Goal: Task Accomplishment & Management: Complete application form

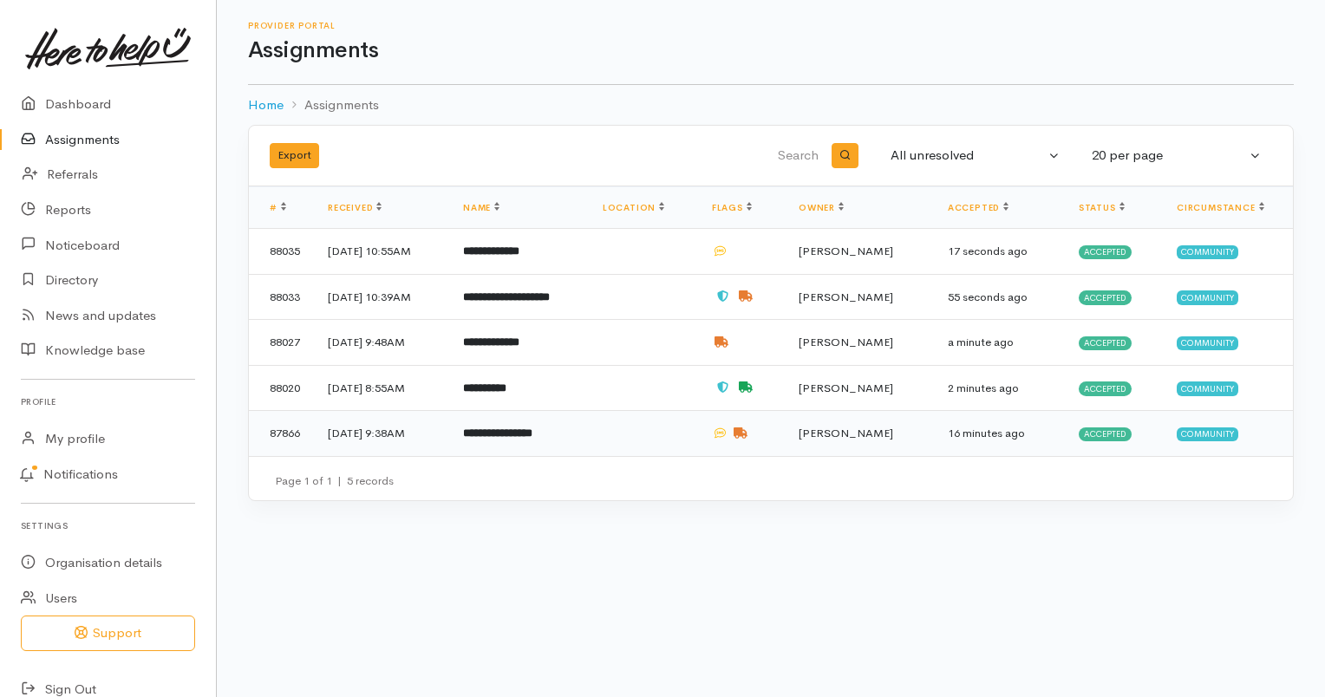
click at [444, 425] on td "21 Aug 2025, 9:38AM" at bounding box center [381, 433] width 135 height 45
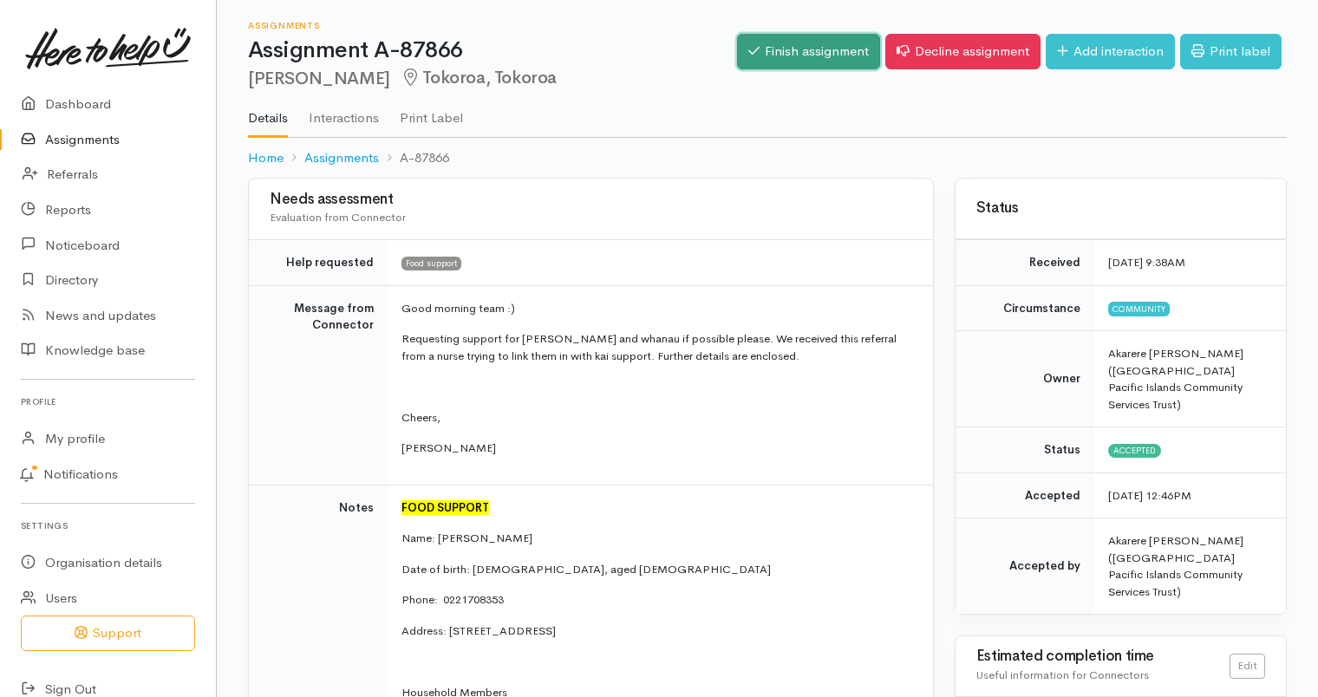
click at [791, 46] on link "Finish assignment" at bounding box center [808, 52] width 143 height 36
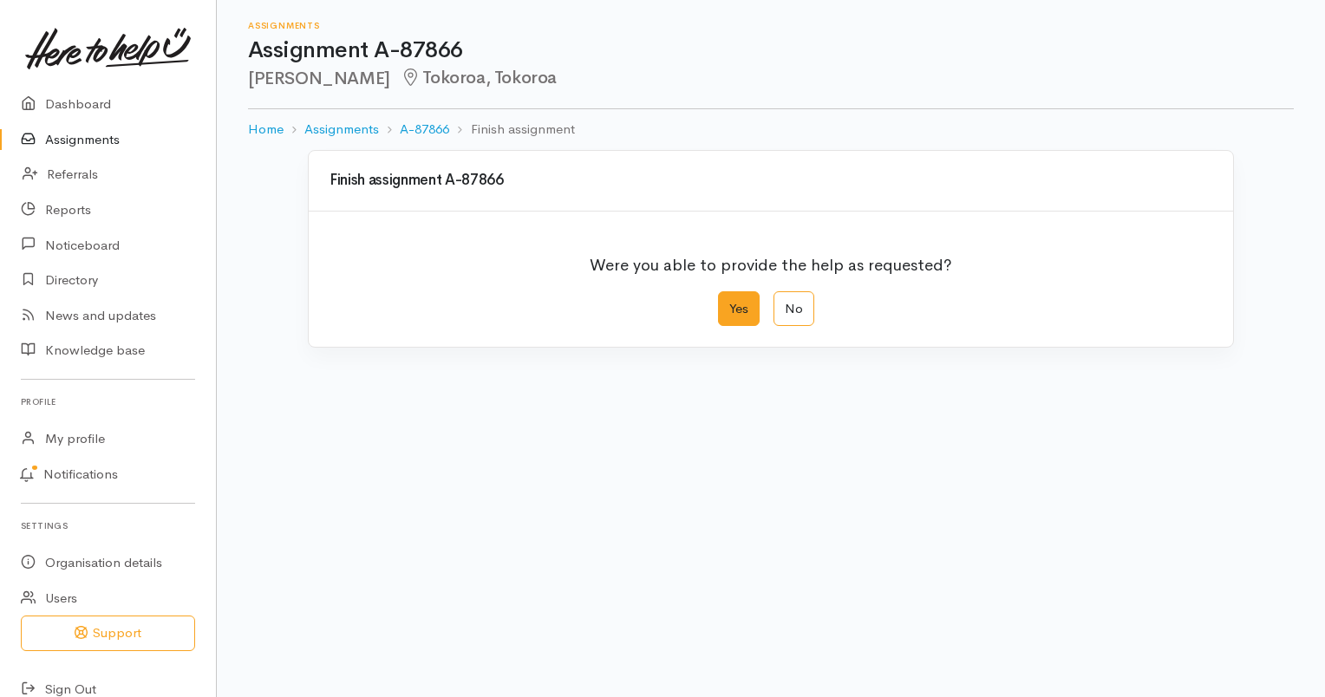
click at [739, 303] on label "Yes" at bounding box center [739, 309] width 42 height 36
click at [729, 303] on input "Yes" at bounding box center [723, 296] width 11 height 11
radio input "true"
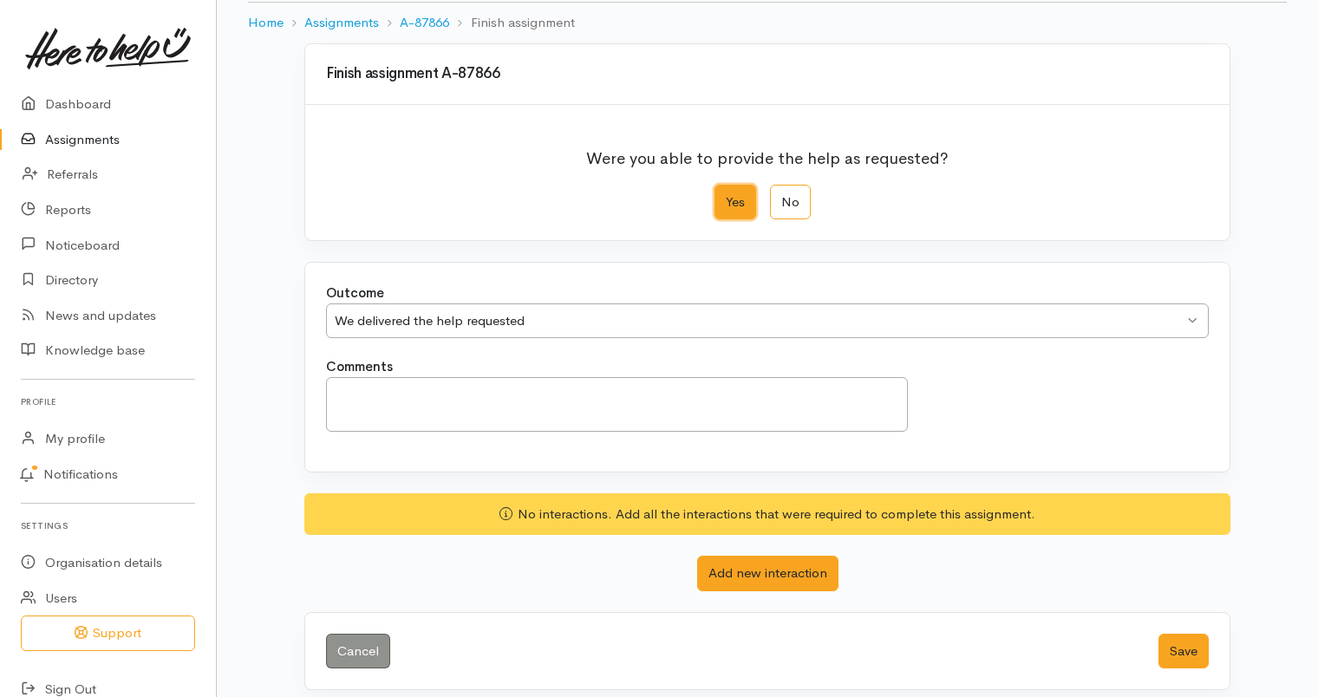
scroll to position [117, 0]
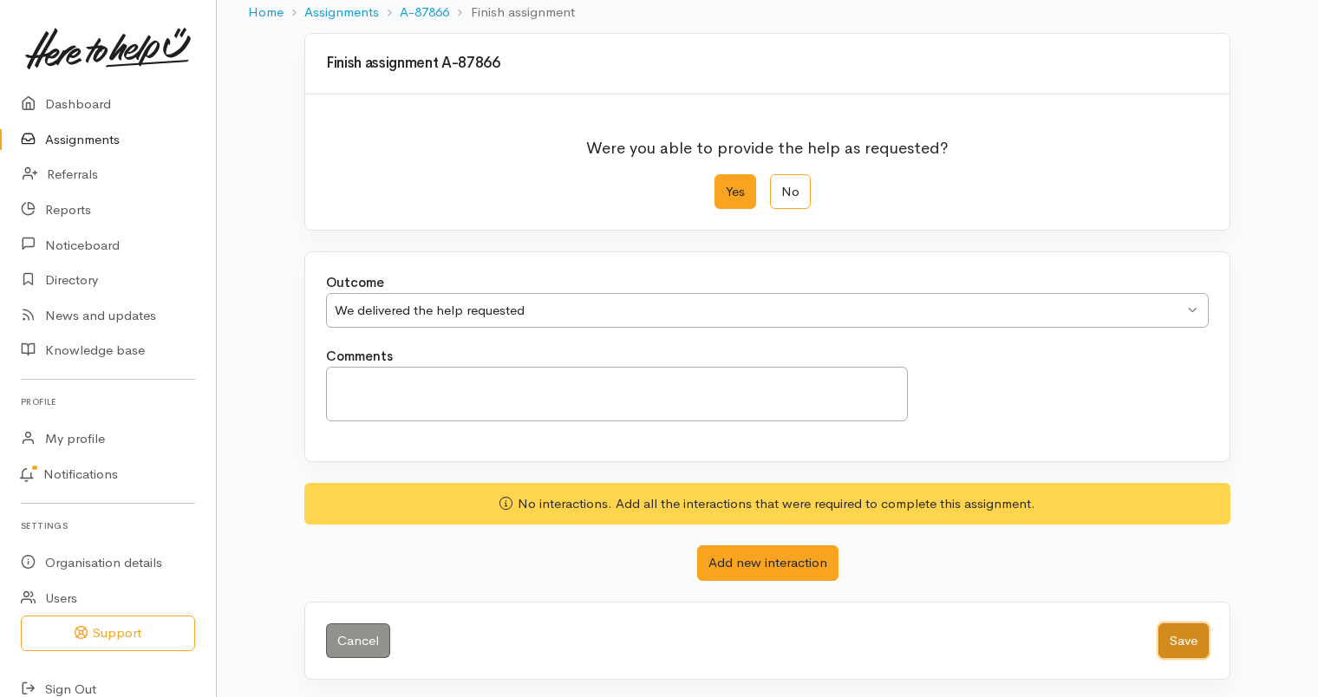
click at [1181, 638] on button "Save" at bounding box center [1183, 641] width 50 height 36
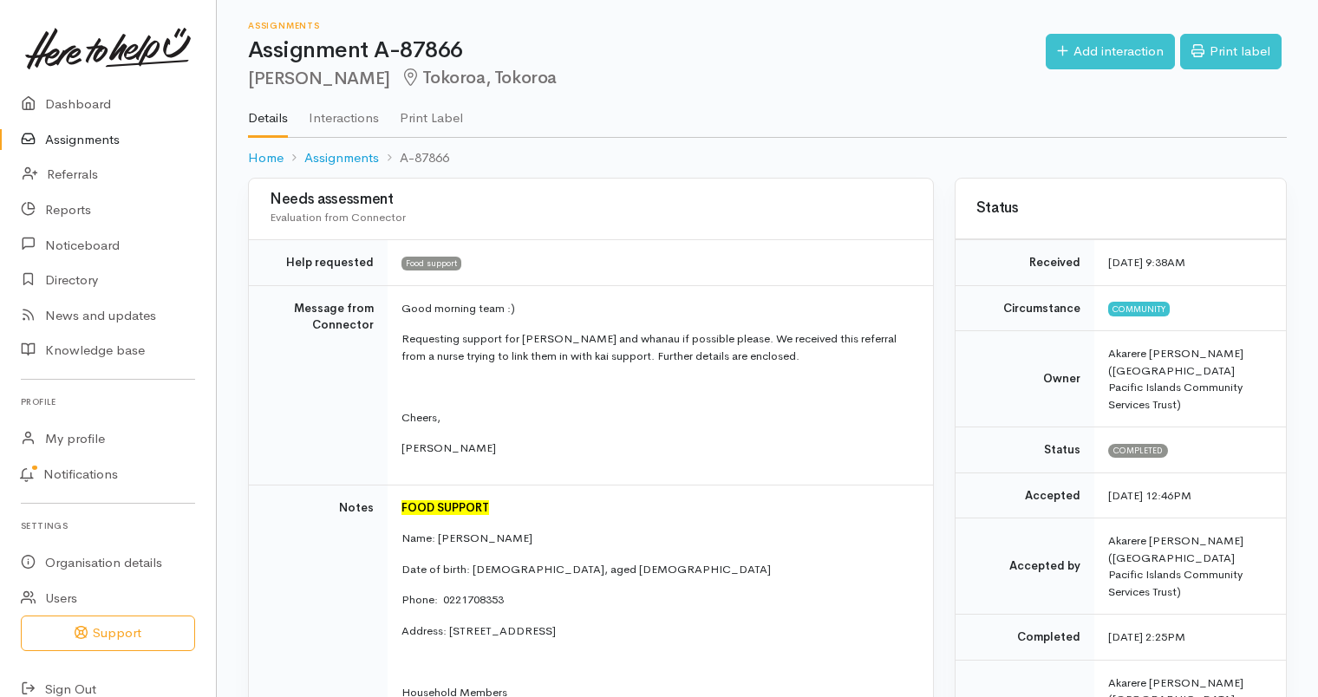
click at [68, 132] on link "Assignments" at bounding box center [108, 140] width 216 height 36
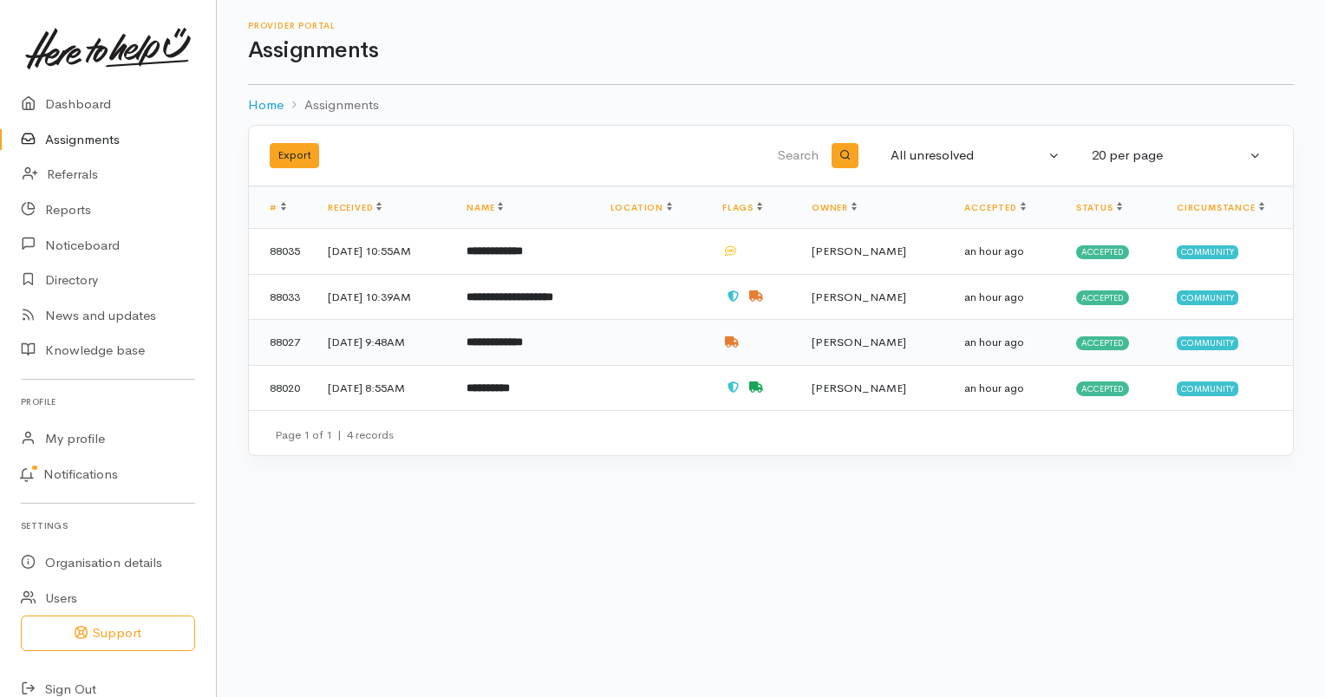
click at [427, 344] on td "[DATE] 9:48AM" at bounding box center [383, 343] width 139 height 46
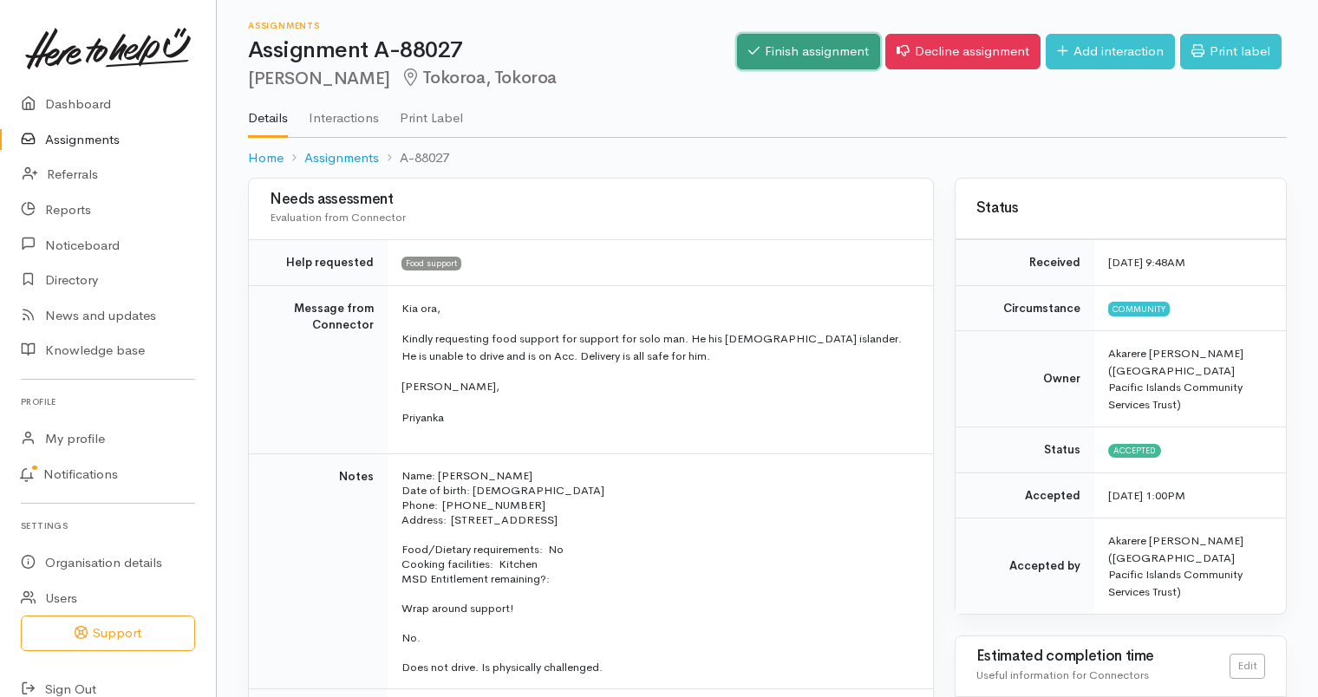
click at [756, 54] on link "Finish assignment" at bounding box center [808, 52] width 143 height 36
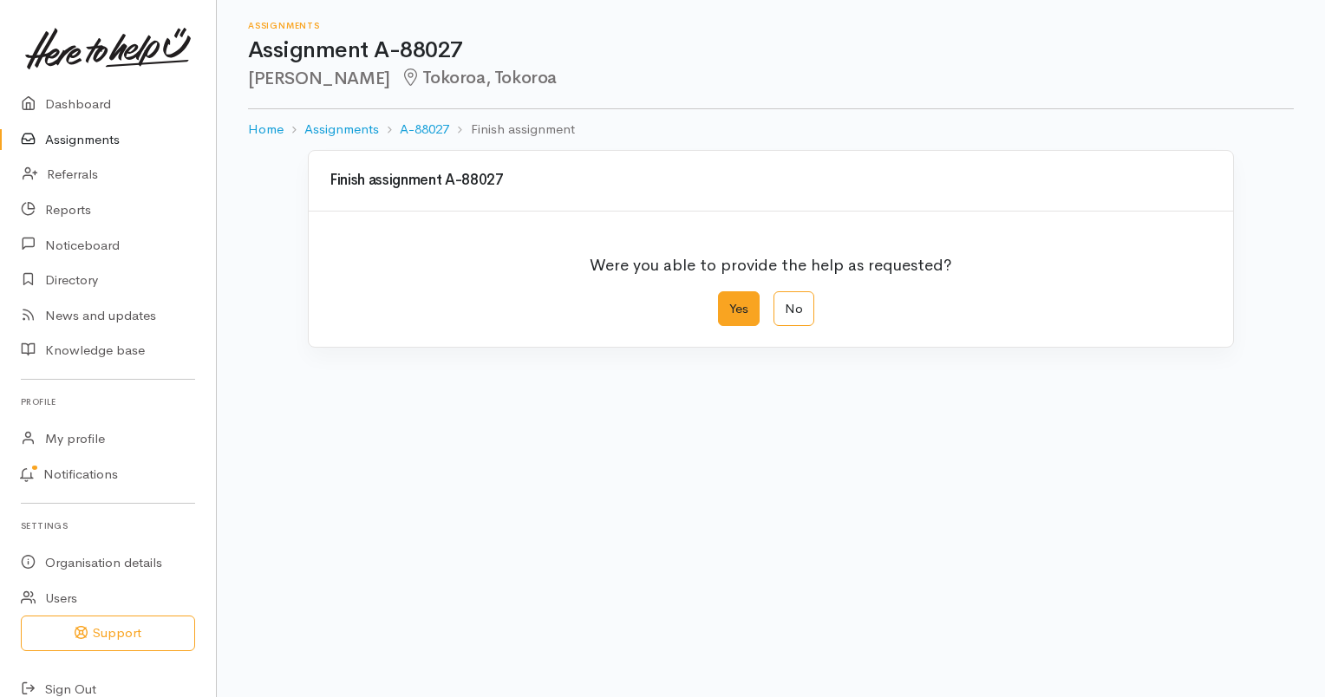
click at [725, 316] on label "Yes" at bounding box center [739, 309] width 42 height 36
click at [725, 303] on input "Yes" at bounding box center [723, 296] width 11 height 11
radio input "true"
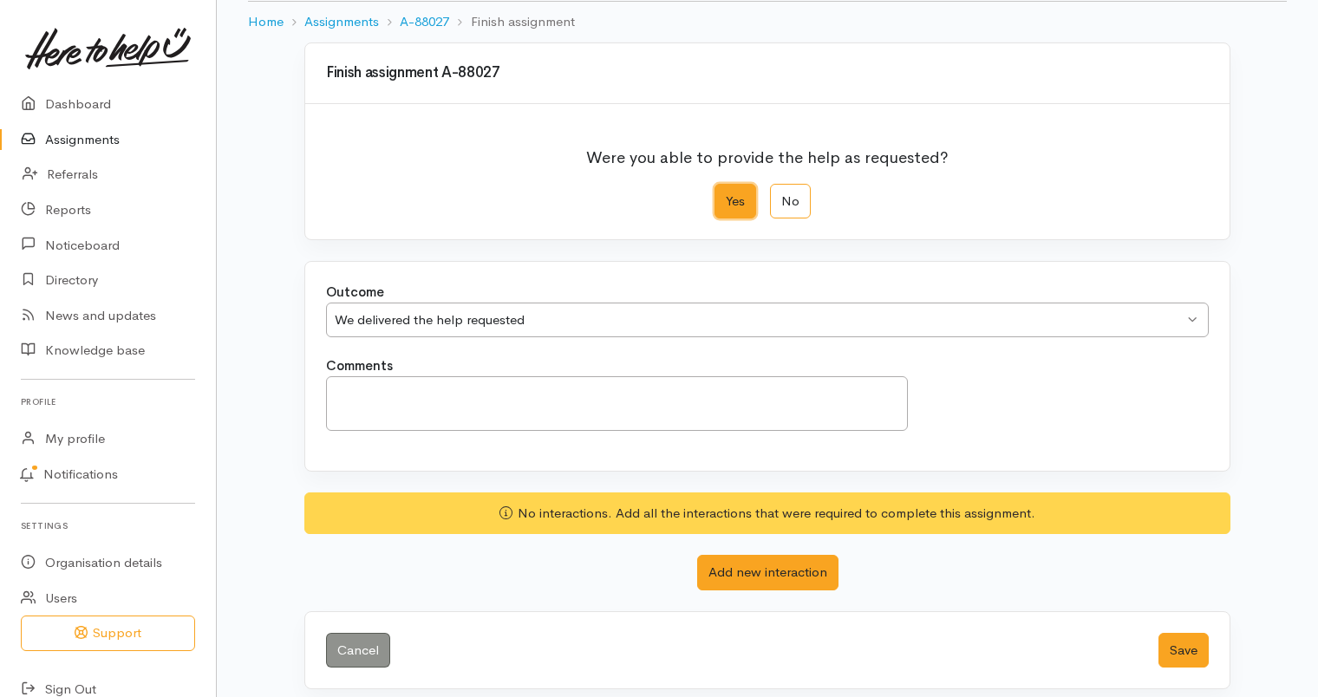
scroll to position [111, 0]
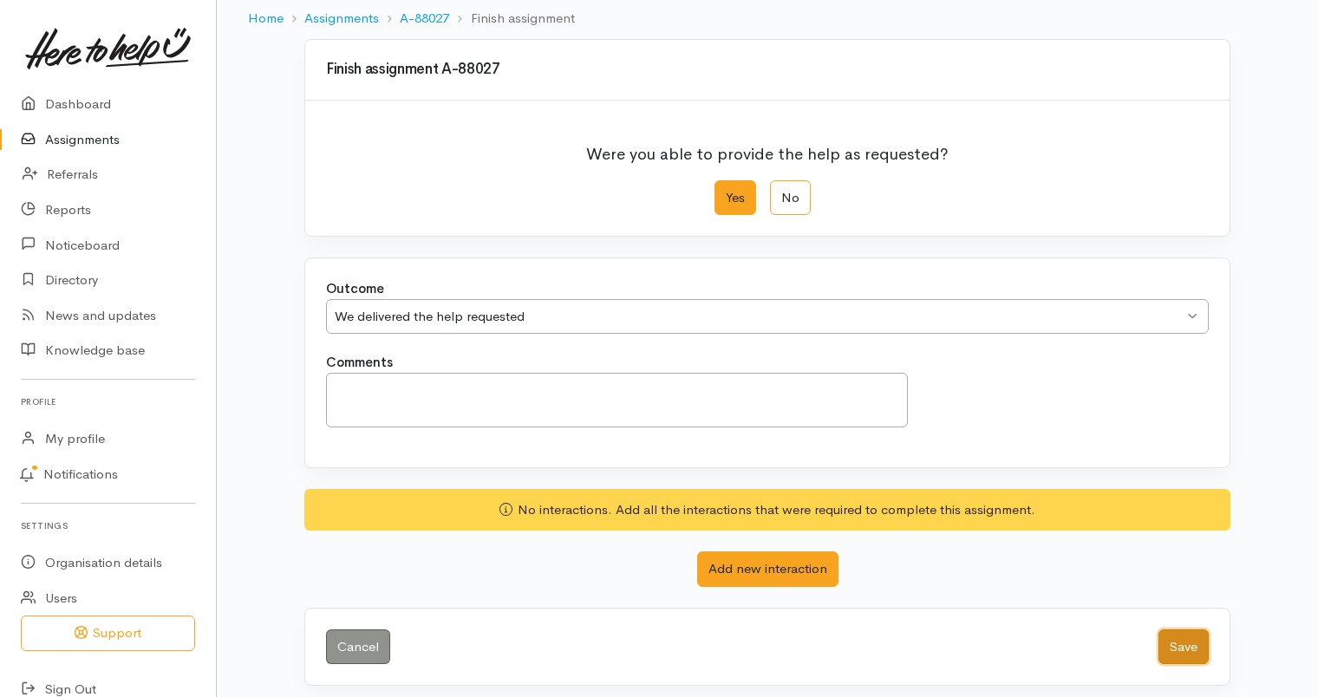
click at [1176, 648] on button "Save" at bounding box center [1183, 647] width 50 height 36
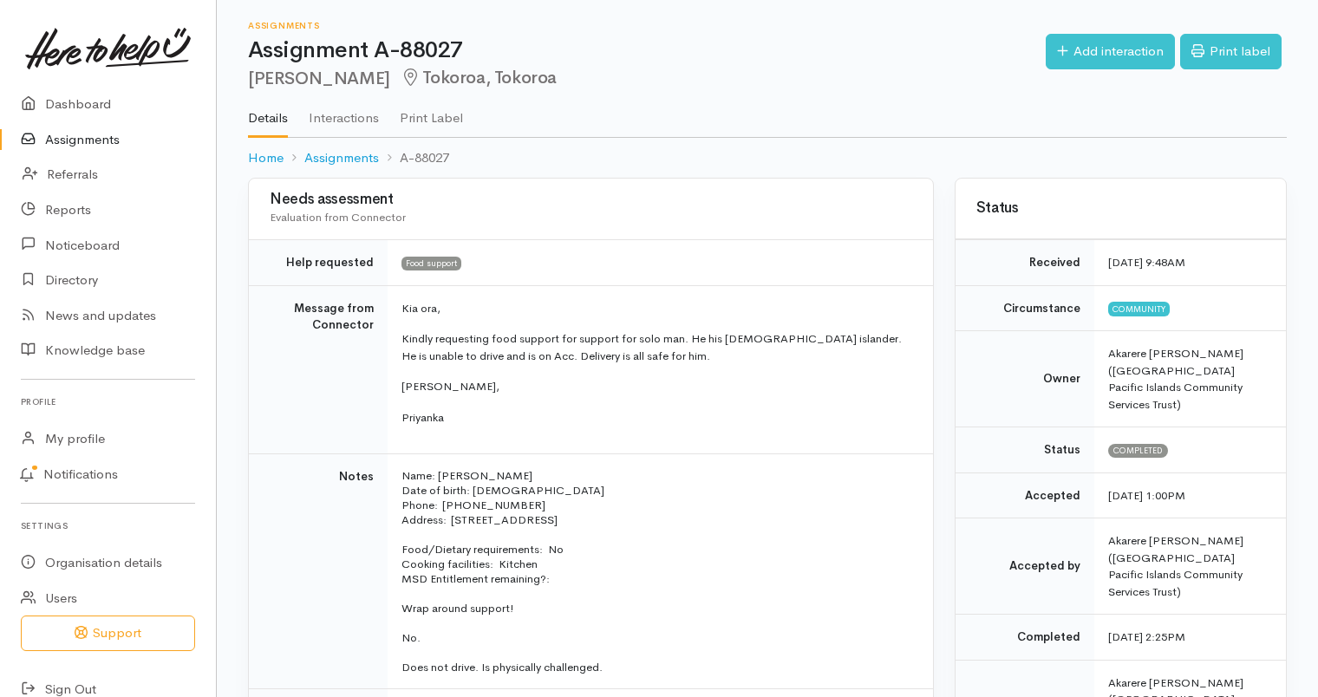
click at [87, 136] on link "Assignments" at bounding box center [108, 140] width 216 height 36
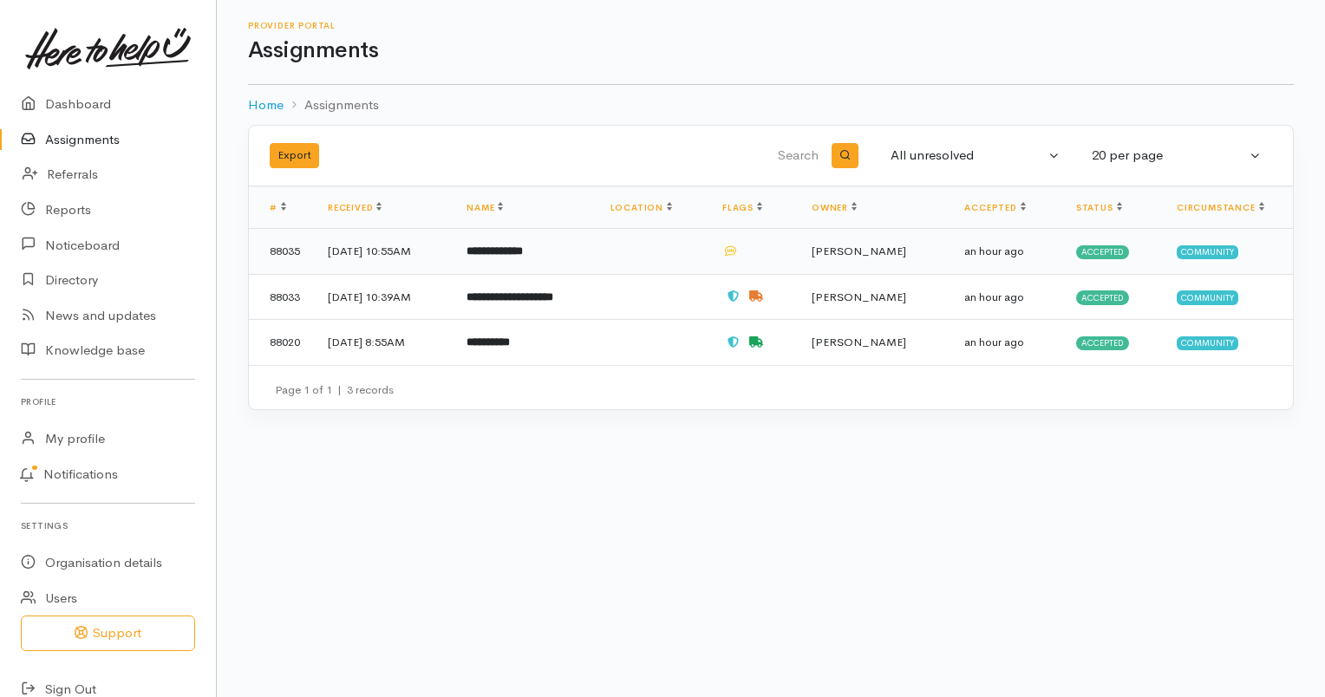
click at [453, 260] on td "26 Aug 2025, 10:55AM" at bounding box center [383, 252] width 139 height 46
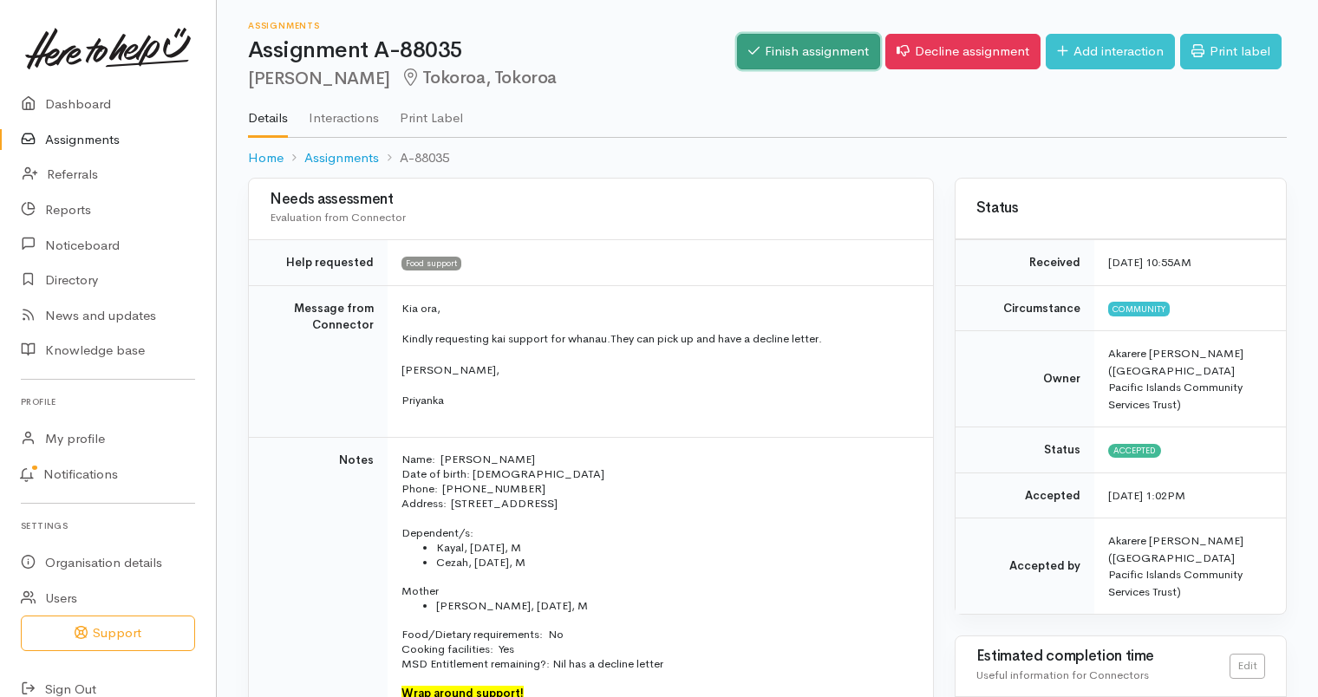
click at [798, 57] on link "Finish assignment" at bounding box center [808, 52] width 143 height 36
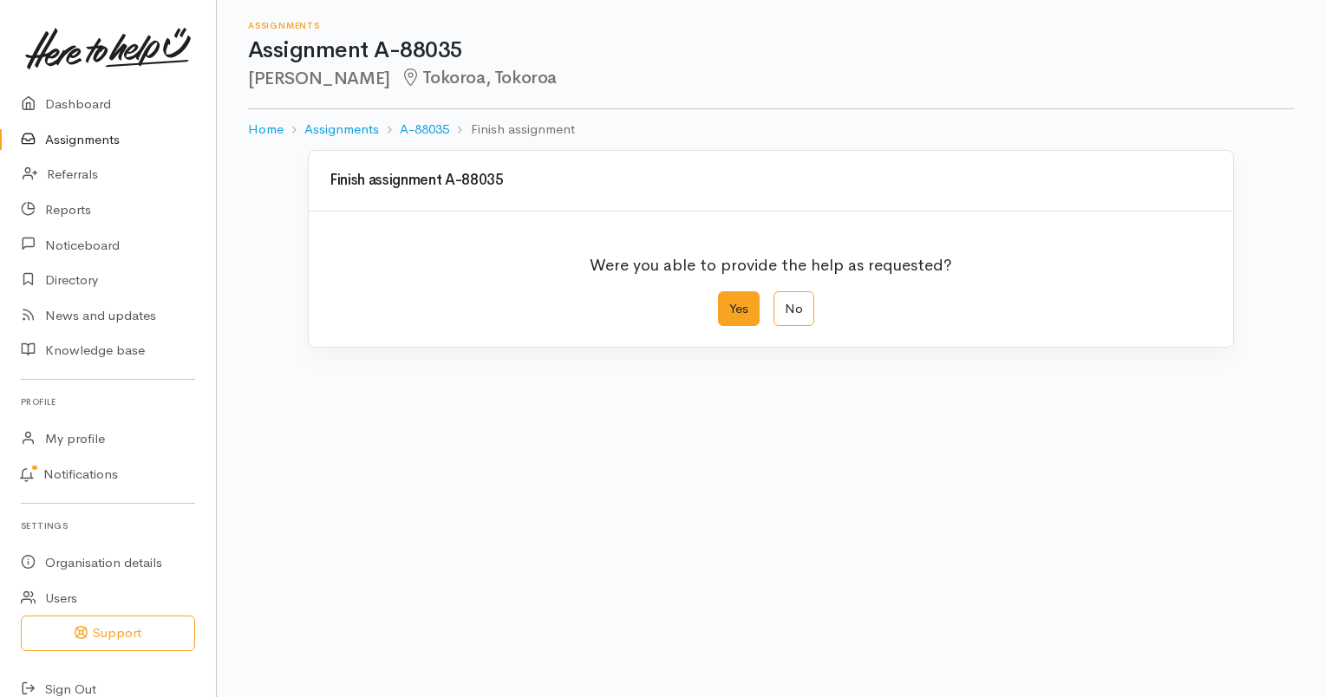
click at [734, 311] on label "Yes" at bounding box center [739, 309] width 42 height 36
click at [729, 303] on input "Yes" at bounding box center [723, 296] width 11 height 11
radio input "true"
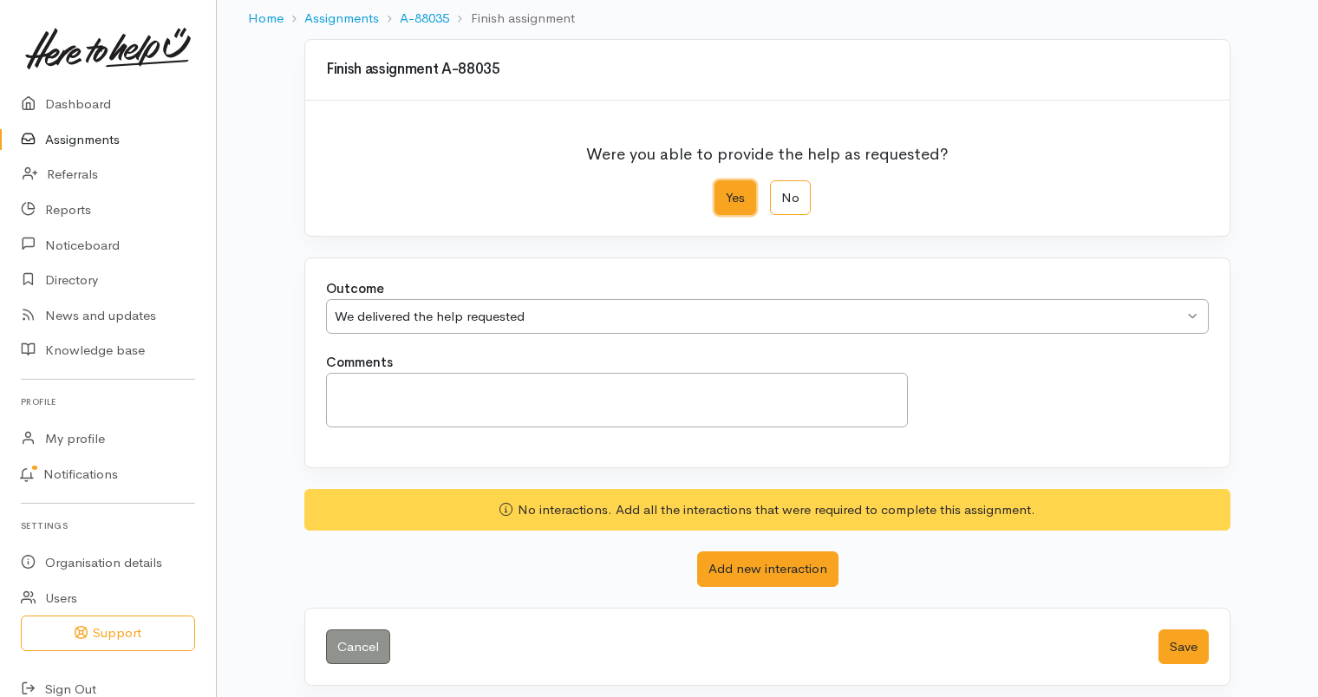
scroll to position [117, 0]
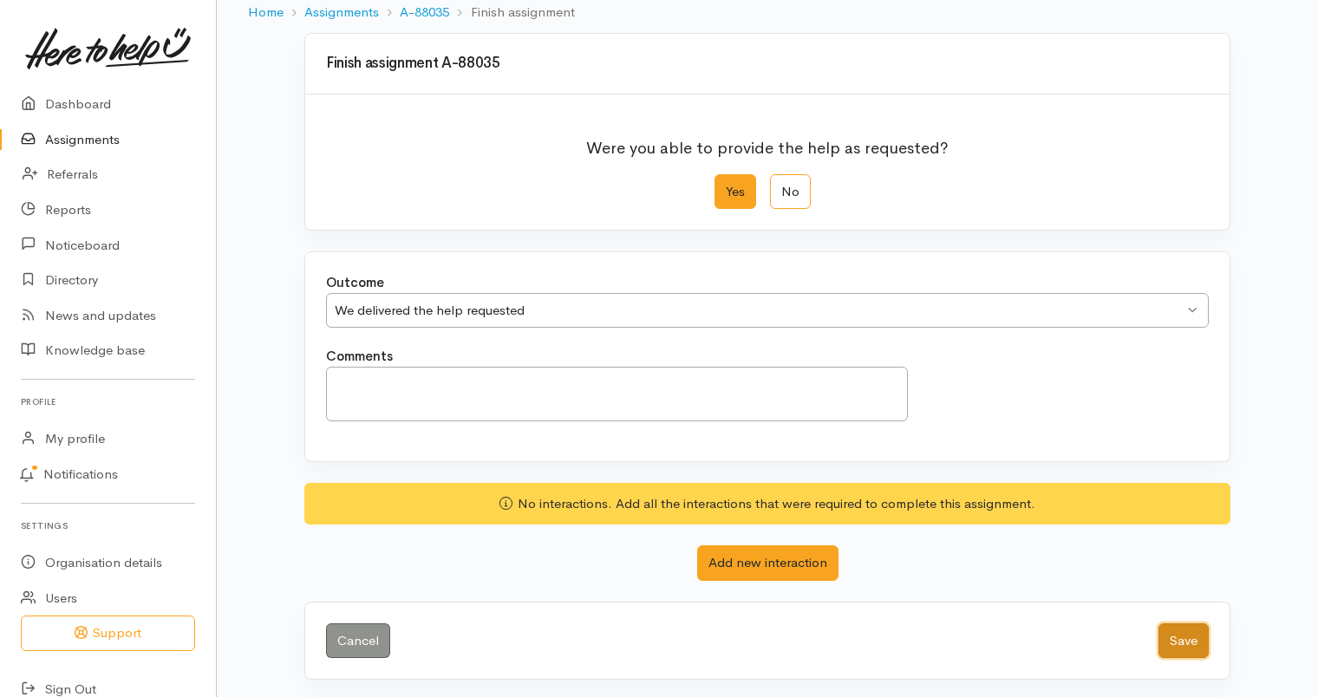
click at [1193, 635] on button "Save" at bounding box center [1183, 641] width 50 height 36
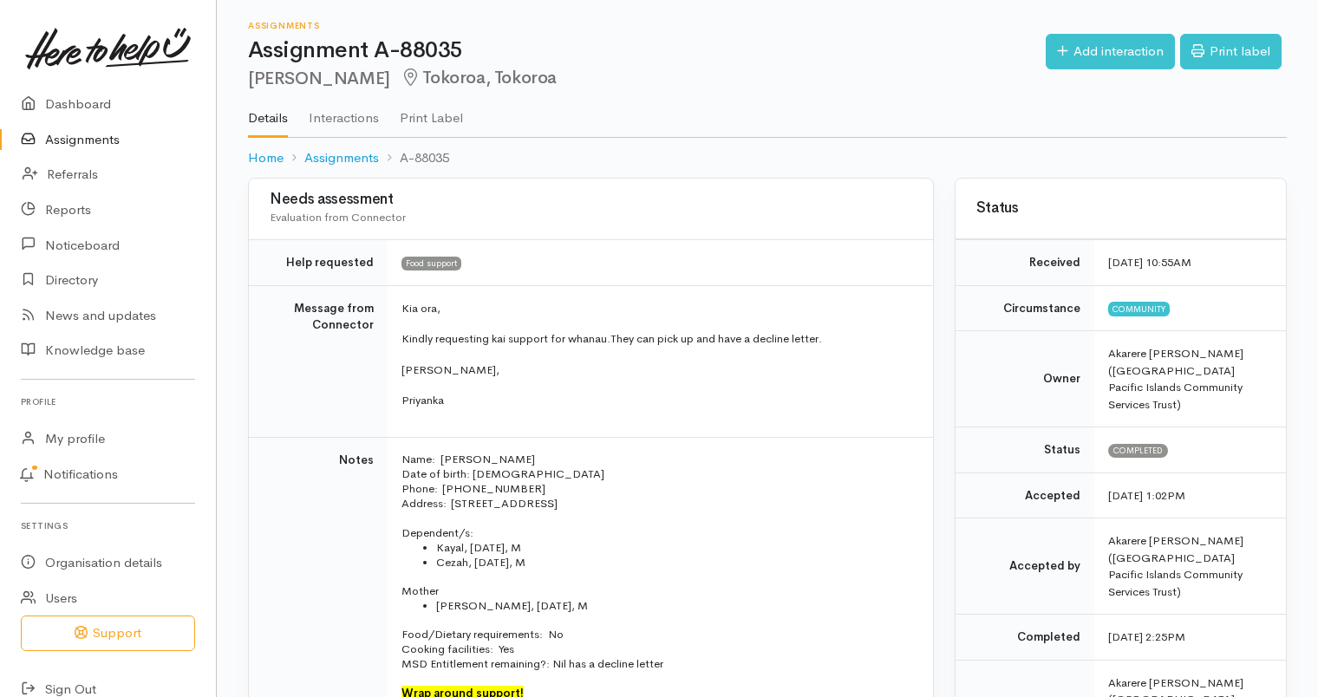
click at [74, 135] on link "Assignments" at bounding box center [108, 140] width 216 height 36
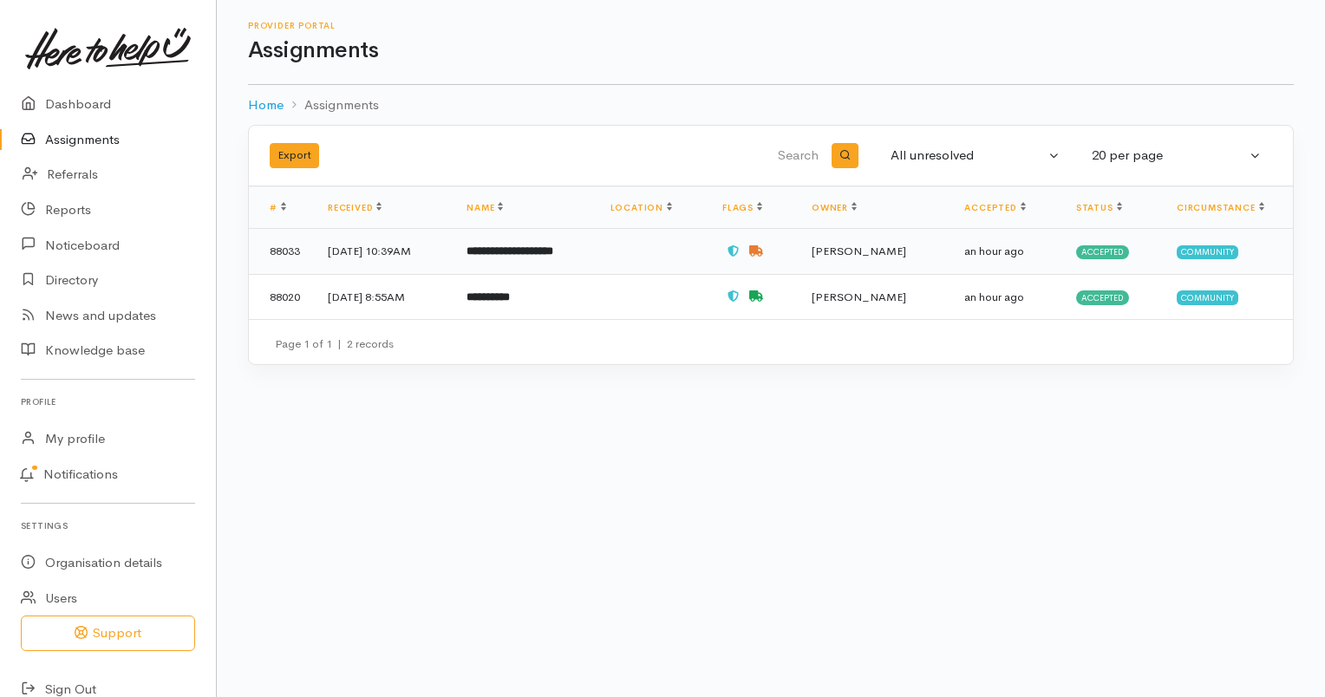
click at [453, 260] on td "26 Aug 2025, 10:39AM" at bounding box center [383, 252] width 139 height 46
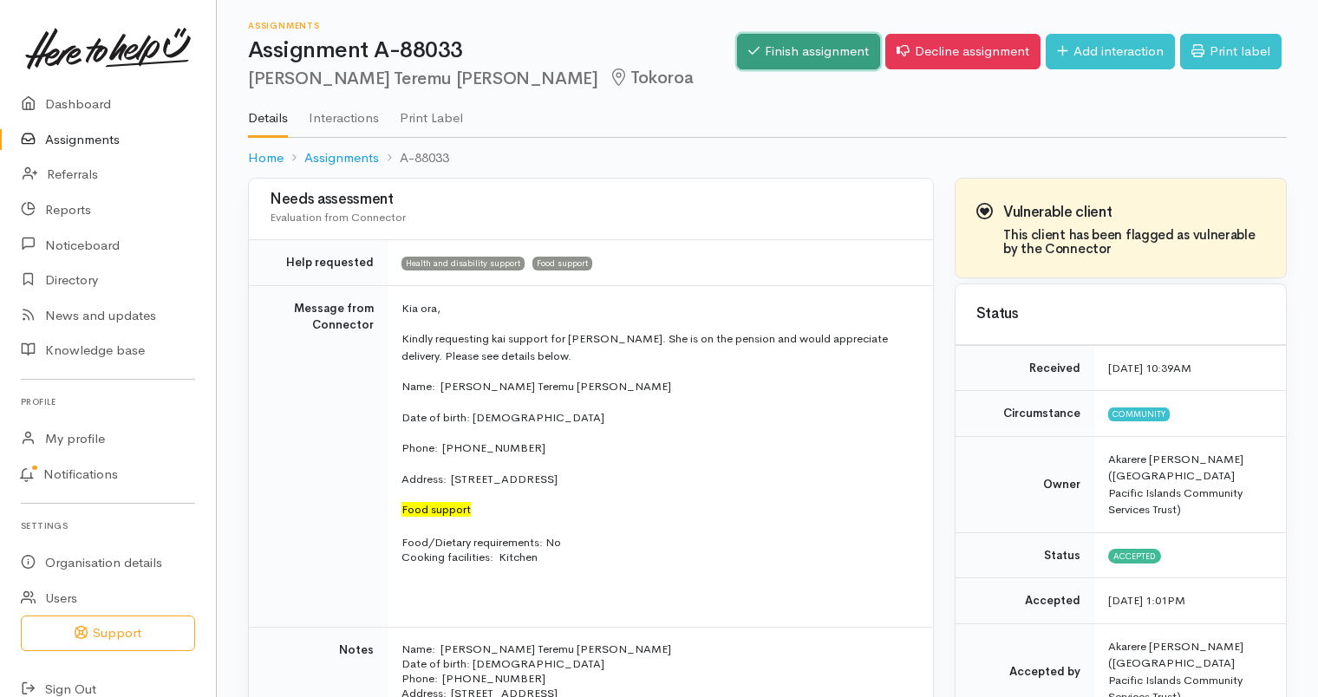
click at [811, 48] on link "Finish assignment" at bounding box center [808, 52] width 143 height 36
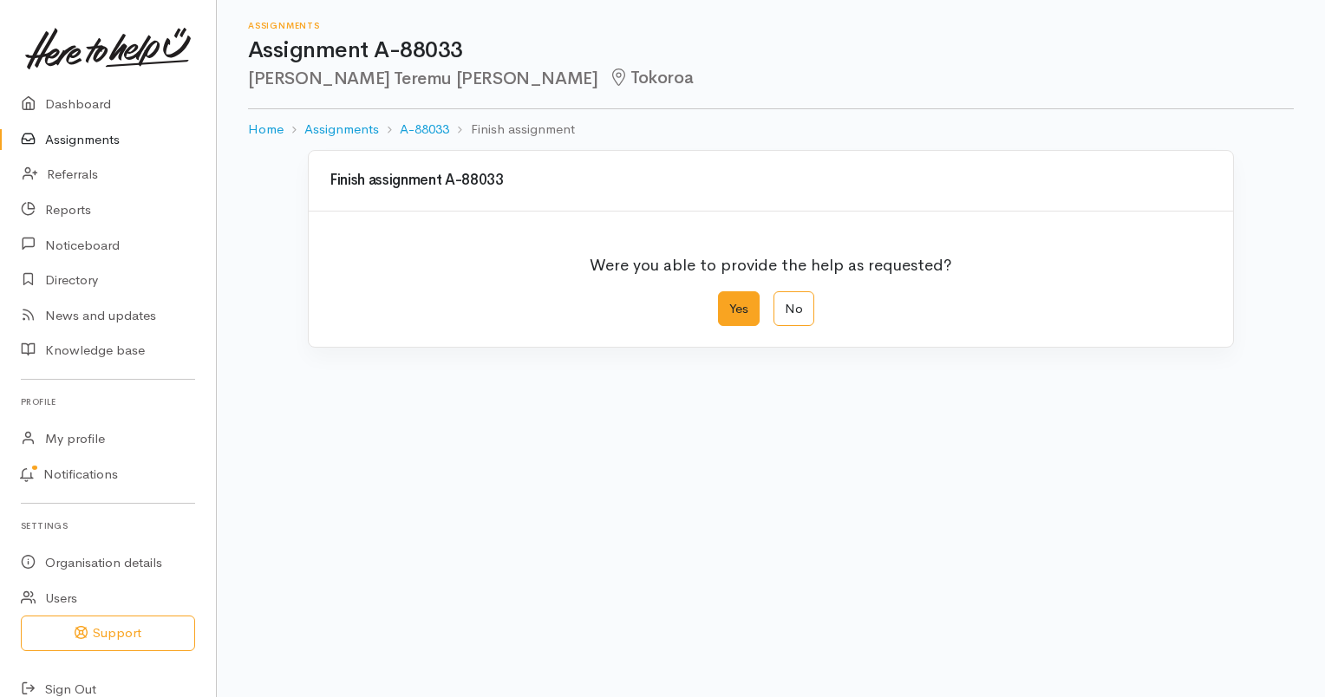
click at [742, 306] on label "Yes" at bounding box center [739, 309] width 42 height 36
click at [729, 303] on input "Yes" at bounding box center [723, 296] width 11 height 11
radio input "true"
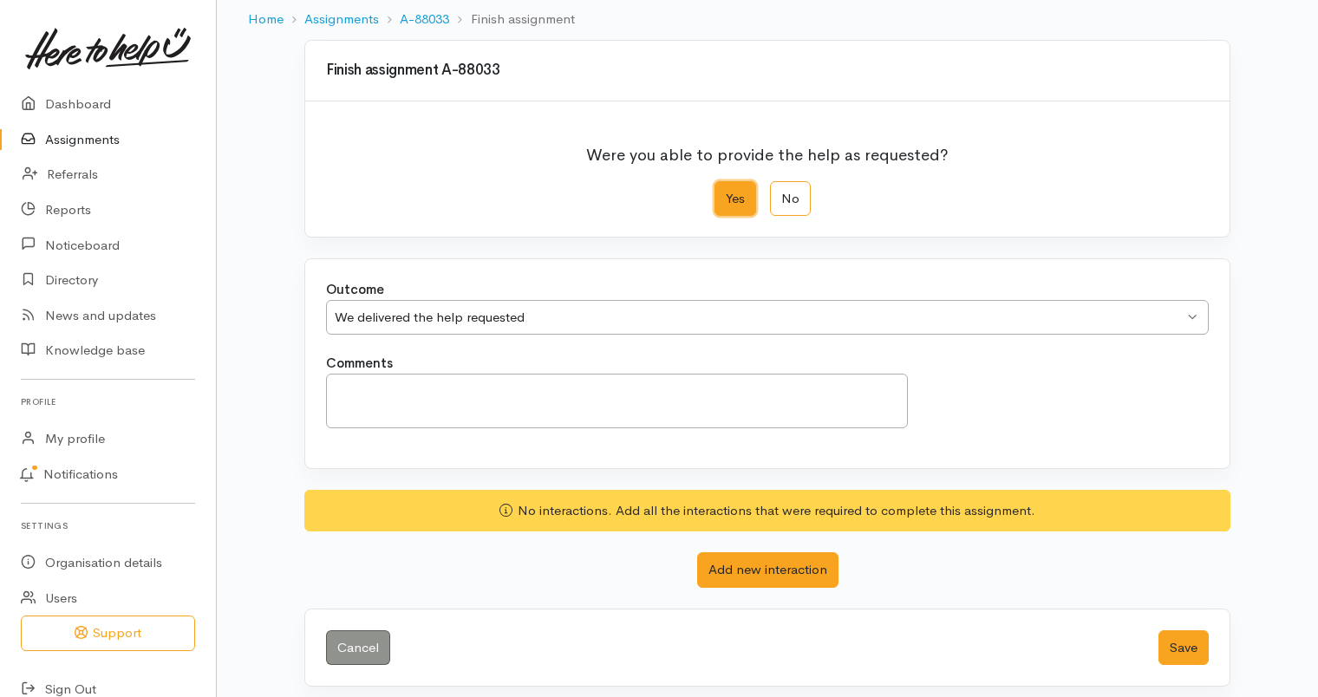
scroll to position [117, 0]
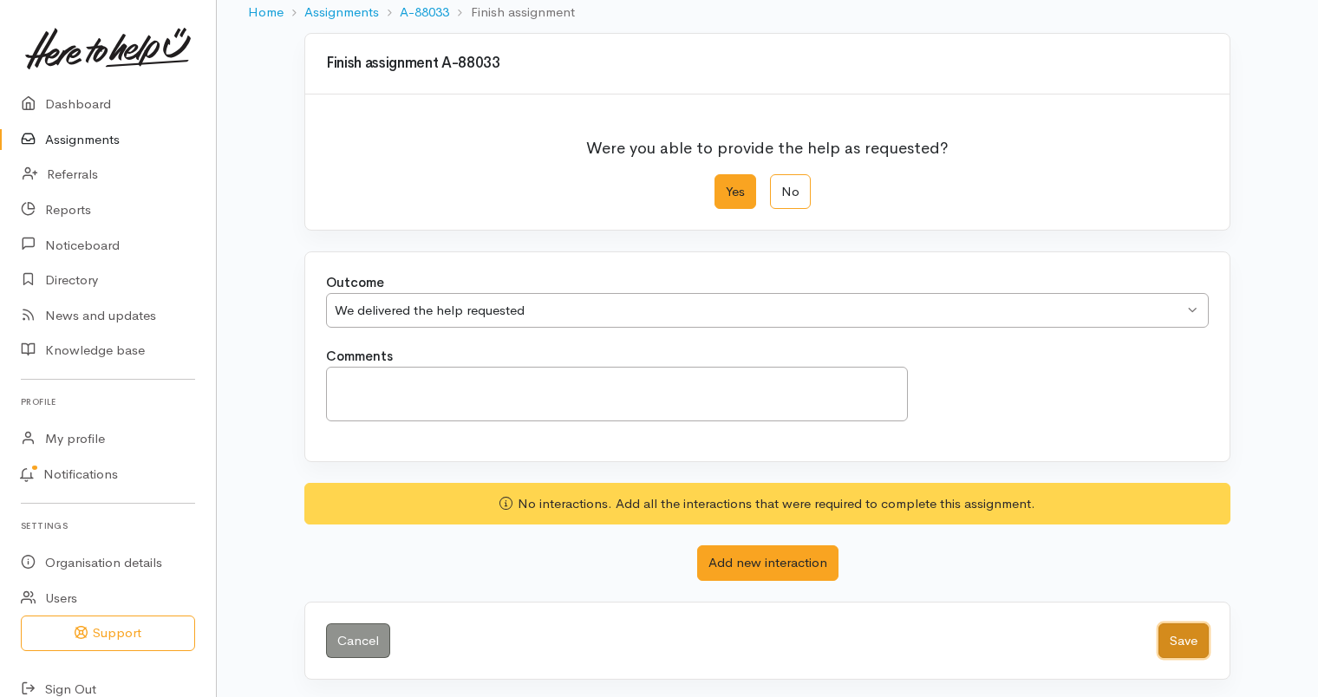
click at [1176, 628] on button "Save" at bounding box center [1183, 641] width 50 height 36
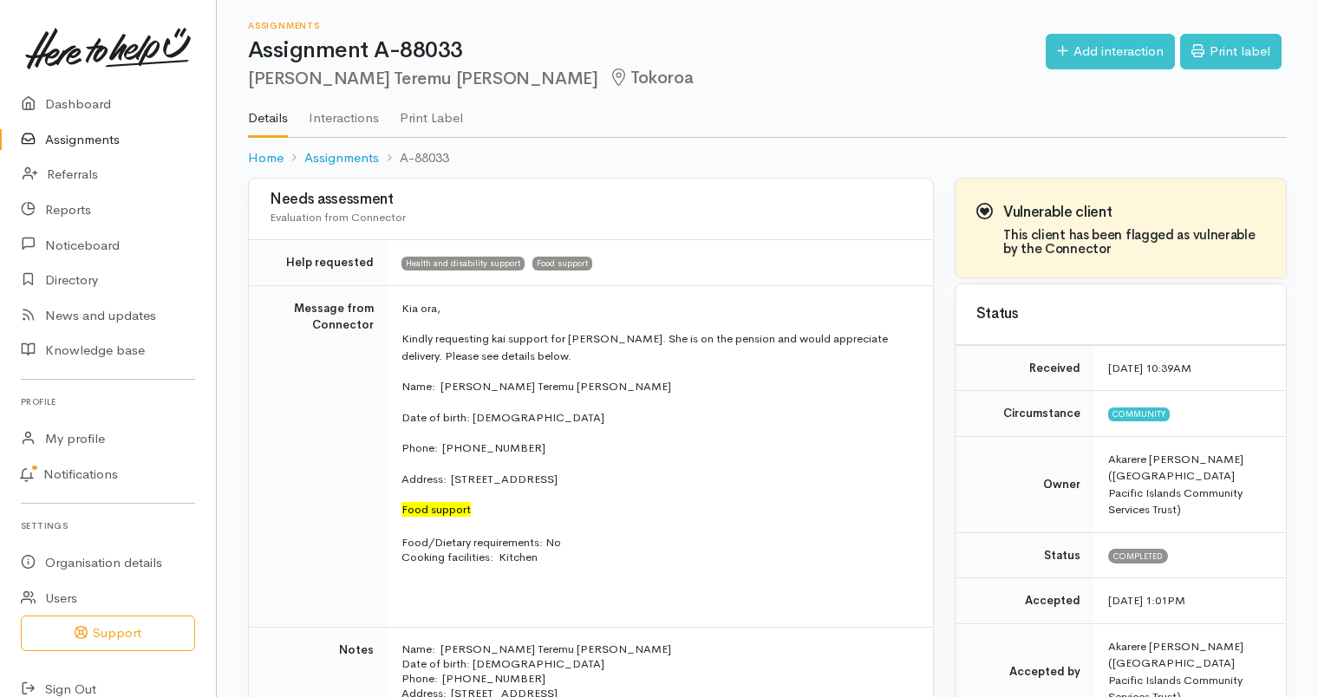
click at [78, 142] on link "Assignments" at bounding box center [108, 140] width 216 height 36
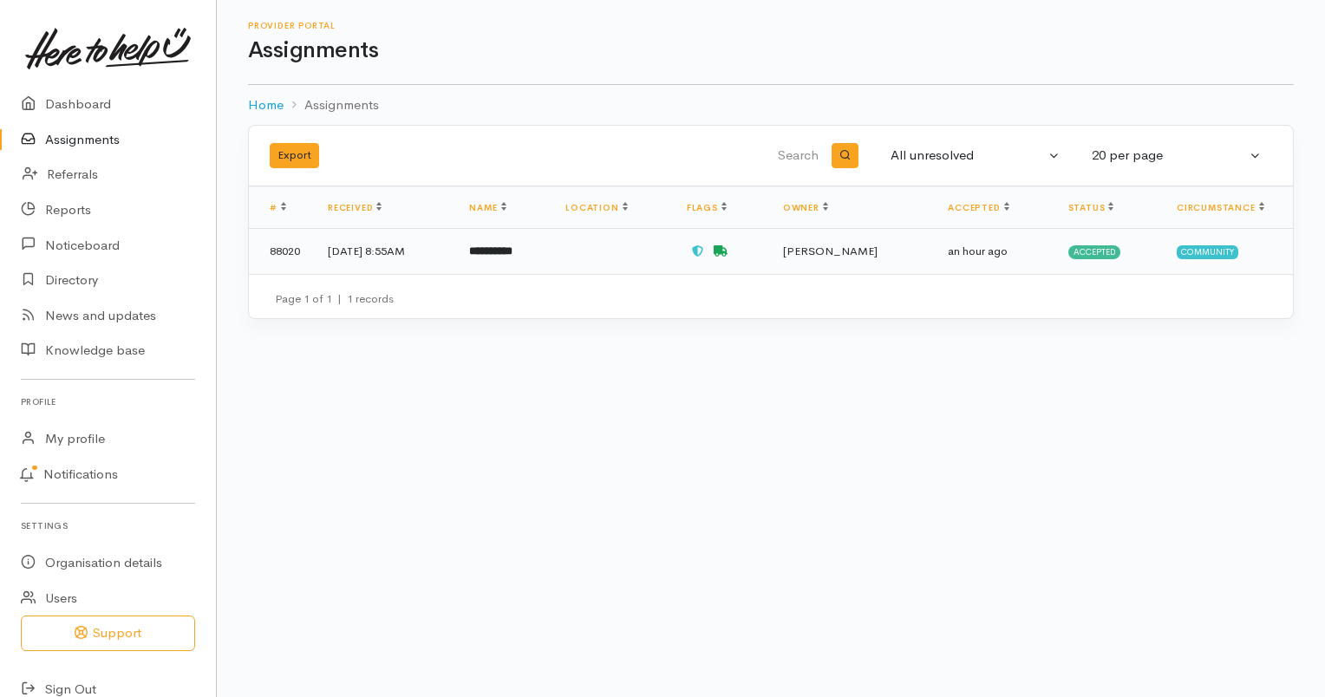
click at [522, 260] on td "**********" at bounding box center [503, 251] width 96 height 45
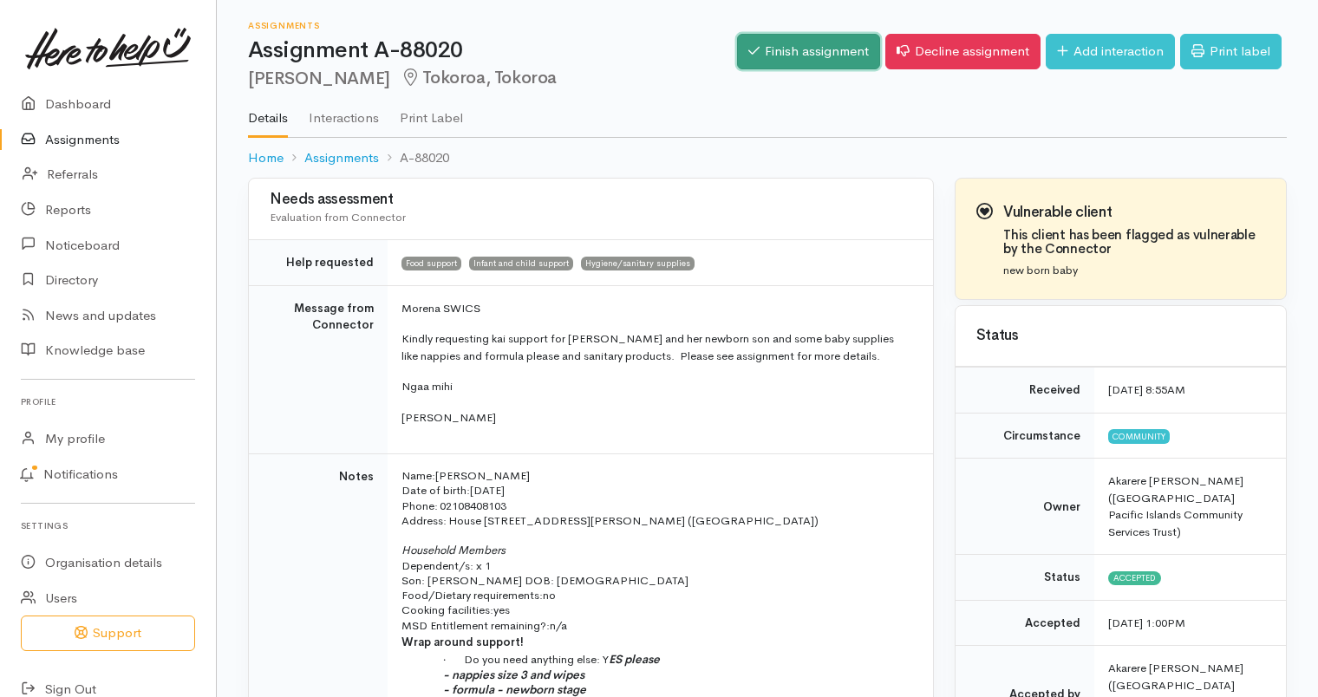
click at [765, 49] on link "Finish assignment" at bounding box center [808, 52] width 143 height 36
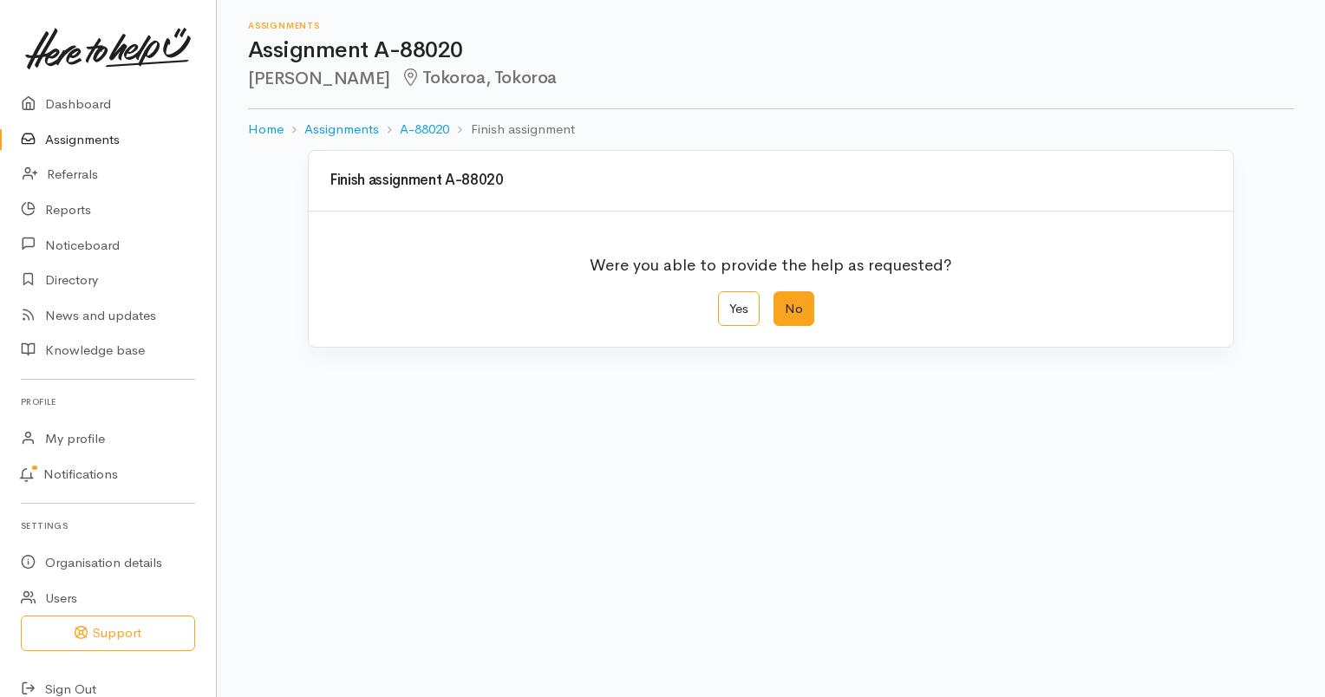
click at [787, 315] on label "No" at bounding box center [793, 309] width 41 height 36
click at [785, 303] on input "No" at bounding box center [778, 296] width 11 height 11
radio input "true"
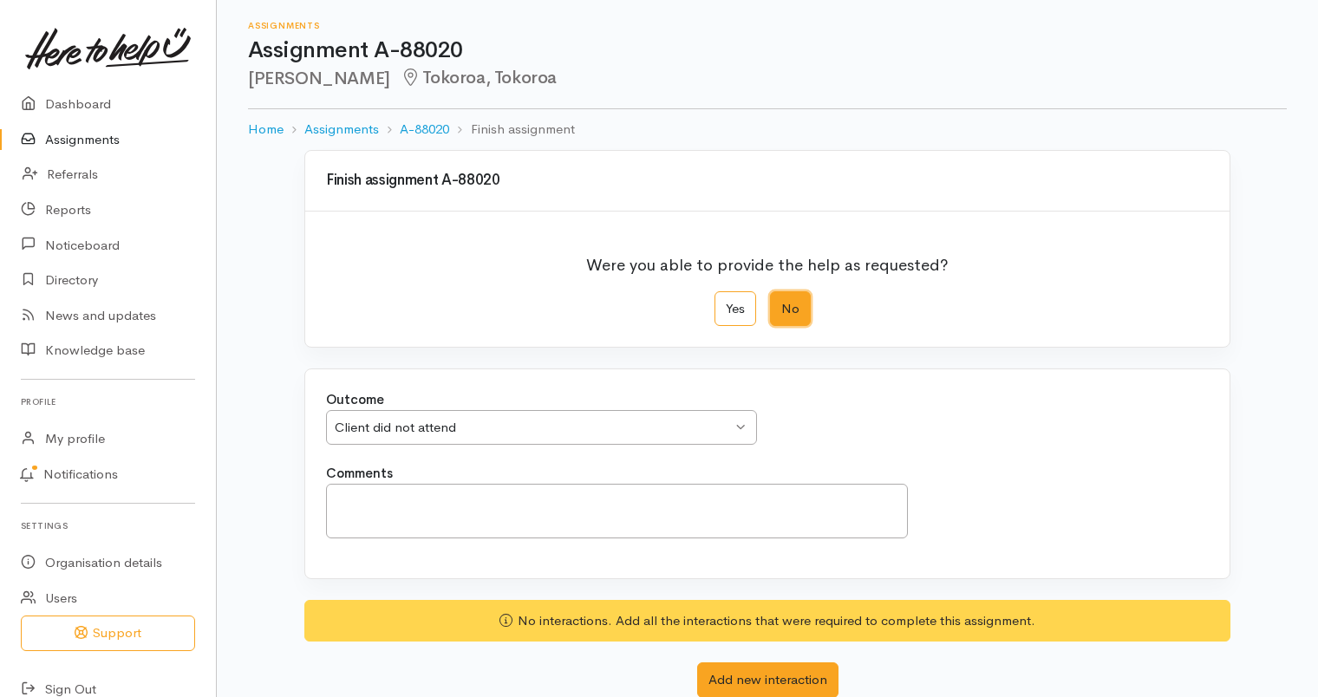
click at [741, 427] on div "Client did not attend Client did not attend" at bounding box center [541, 428] width 431 height 36
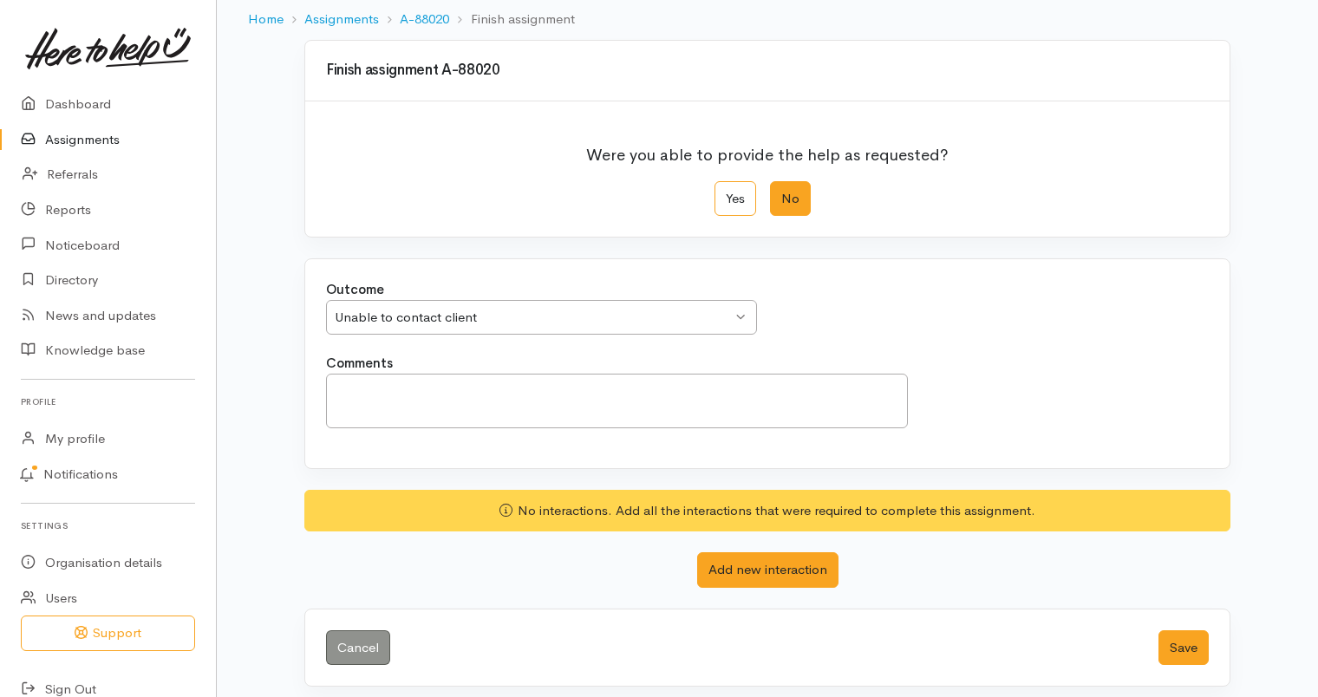
scroll to position [117, 0]
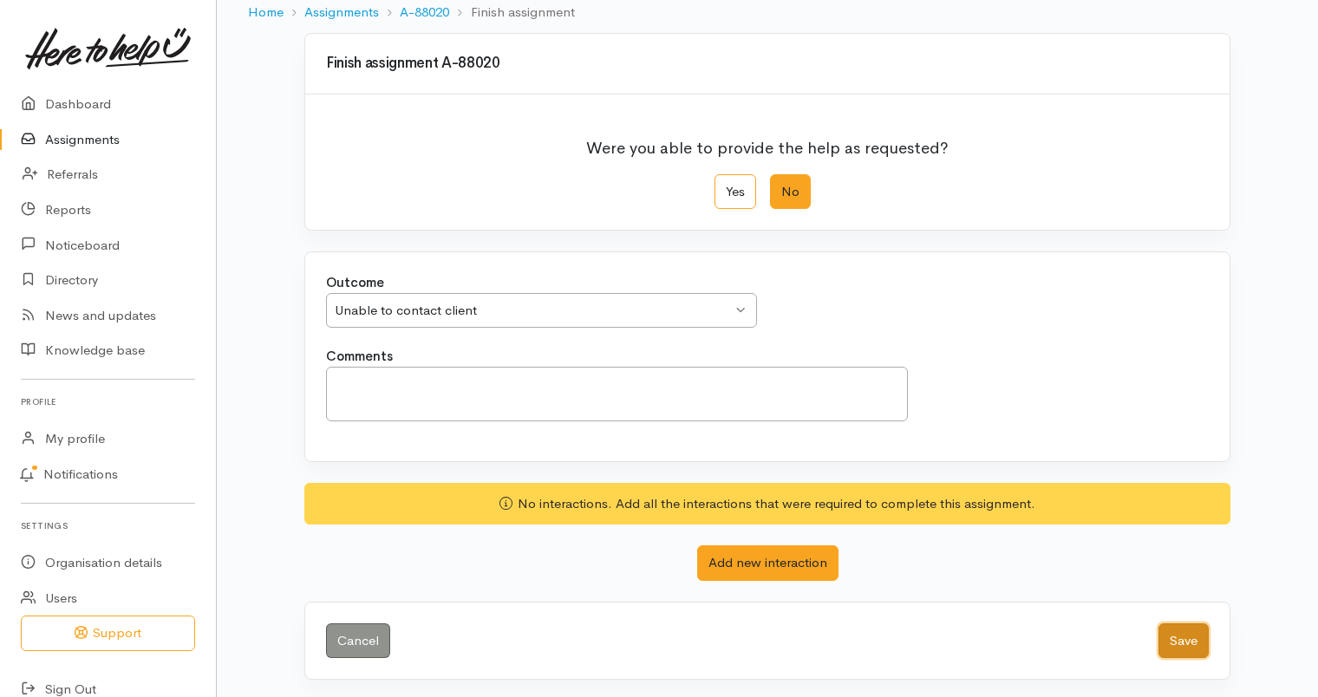
click at [1187, 641] on button "Save" at bounding box center [1183, 641] width 50 height 36
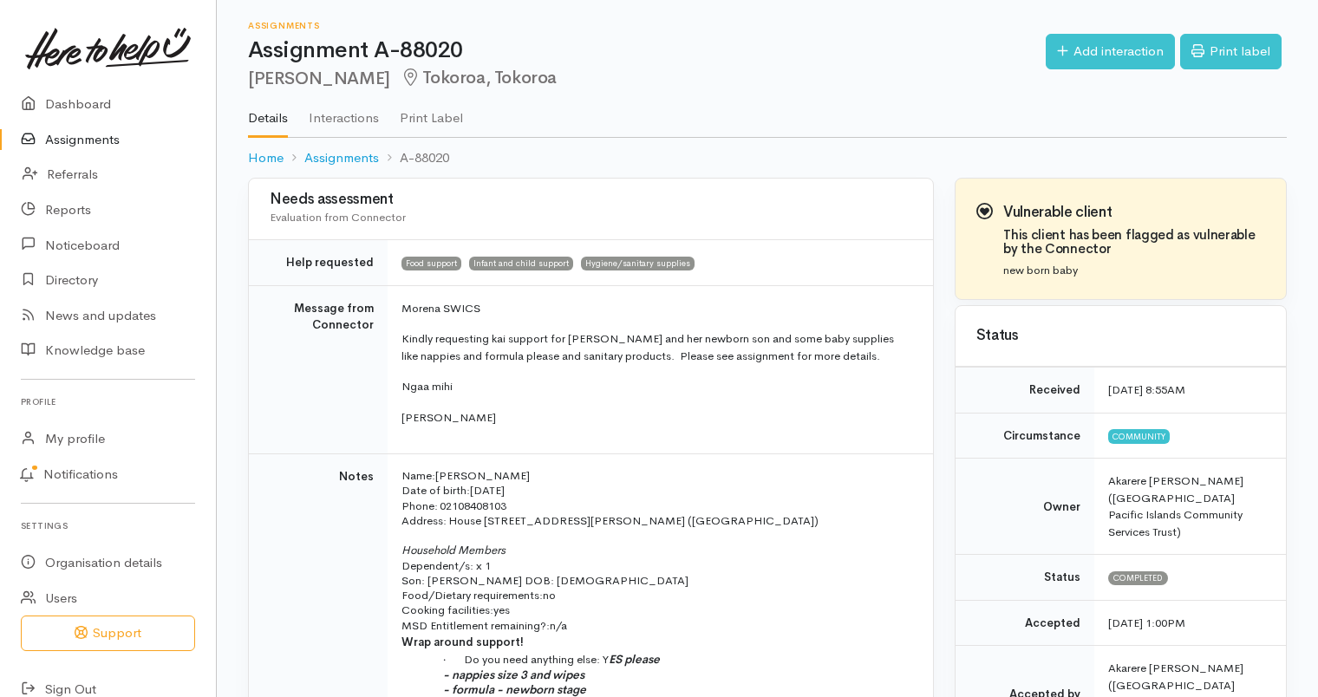
click at [68, 133] on link "Assignments" at bounding box center [108, 140] width 216 height 36
